Goal: Find specific page/section: Find specific page/section

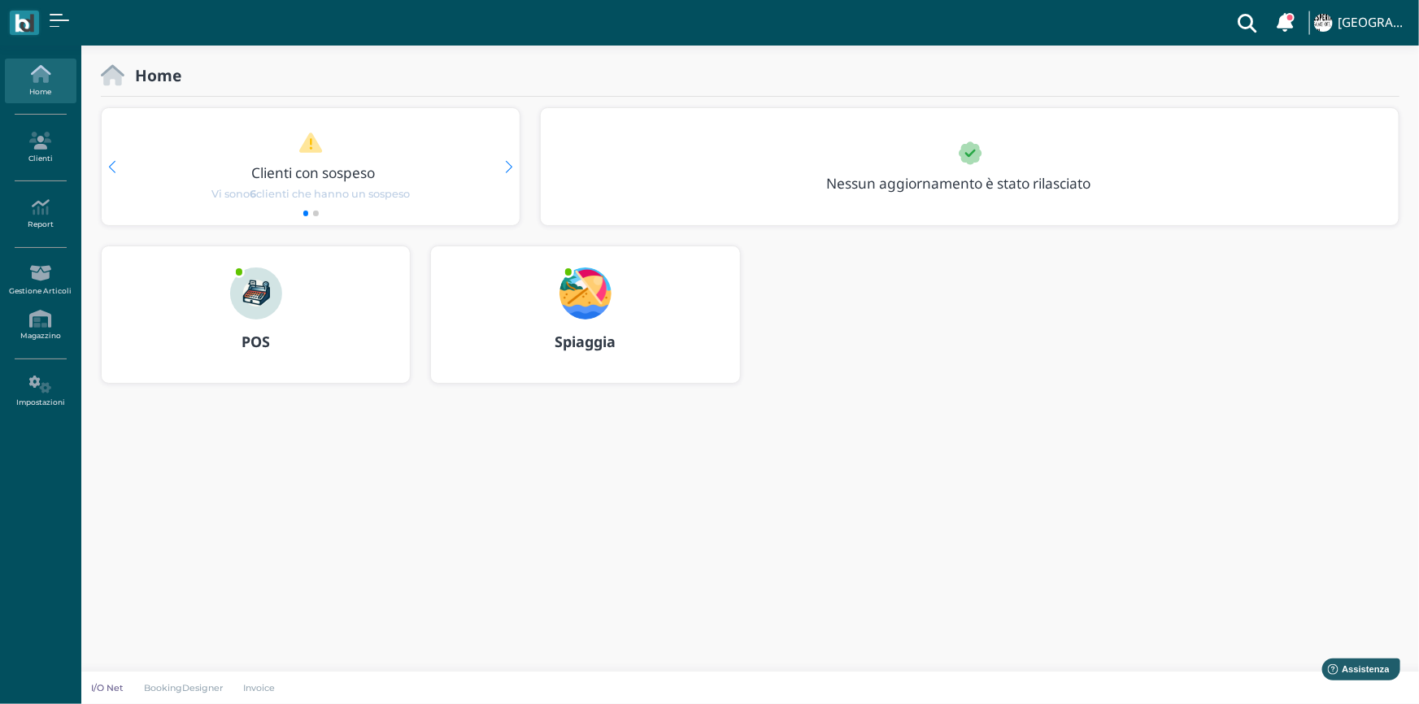
click at [568, 277] on span at bounding box center [568, 271] width 11 height 11
click at [264, 289] on img at bounding box center [256, 294] width 52 height 52
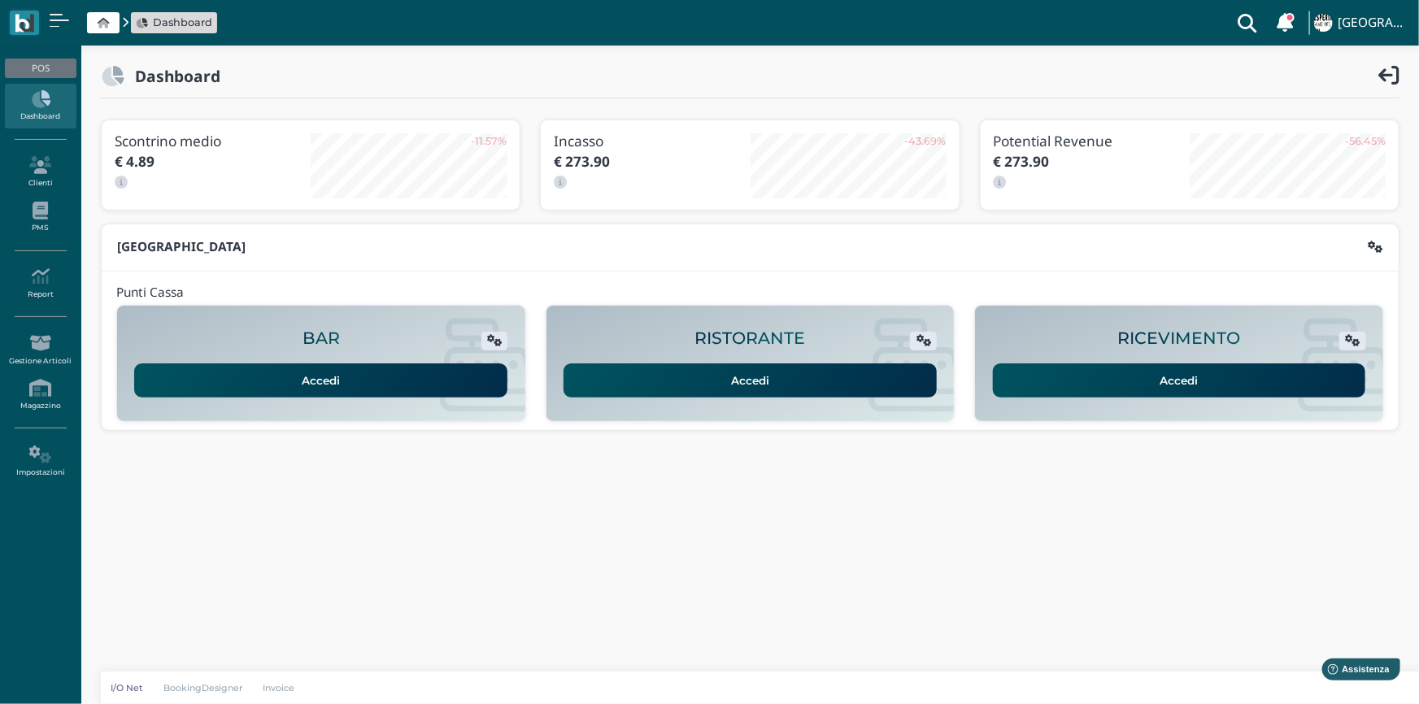
click at [1028, 373] on link "Accedi" at bounding box center [1179, 381] width 373 height 34
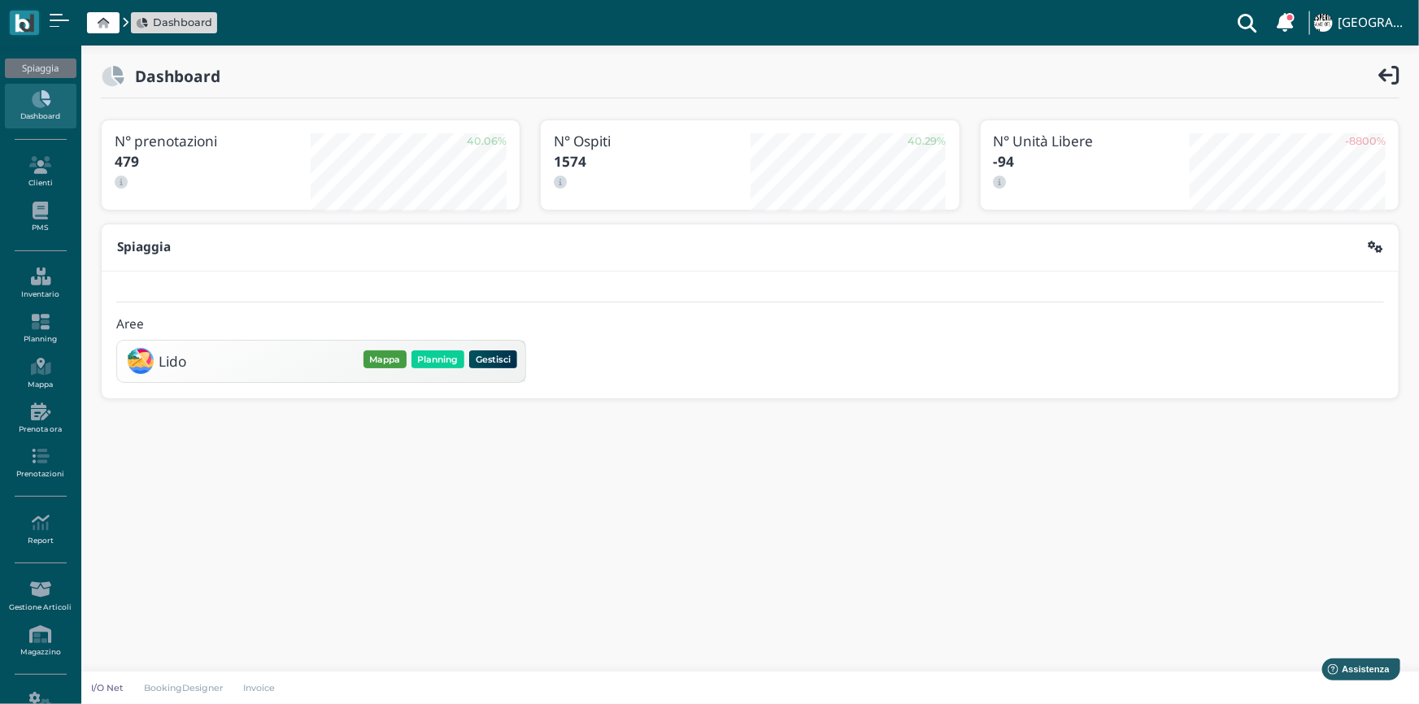
click at [393, 364] on button "Mappa" at bounding box center [385, 360] width 43 height 18
